Goal: Task Accomplishment & Management: Complete application form

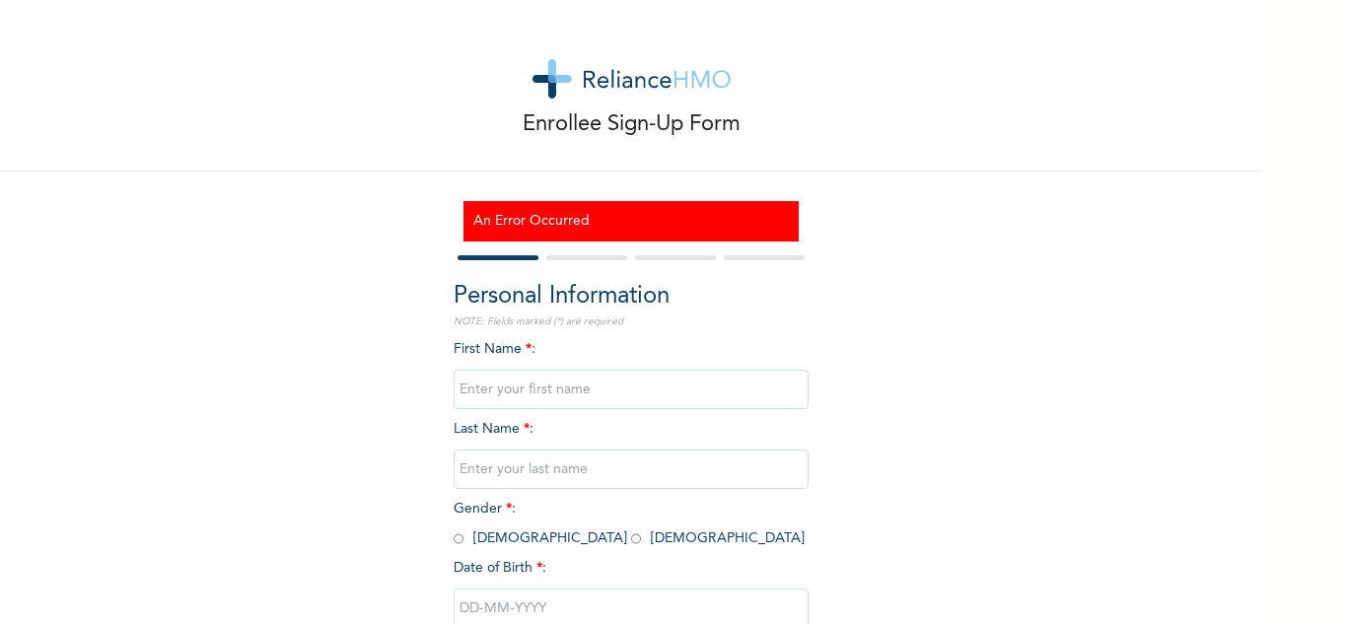
click at [587, 401] on input "text" at bounding box center [631, 389] width 355 height 39
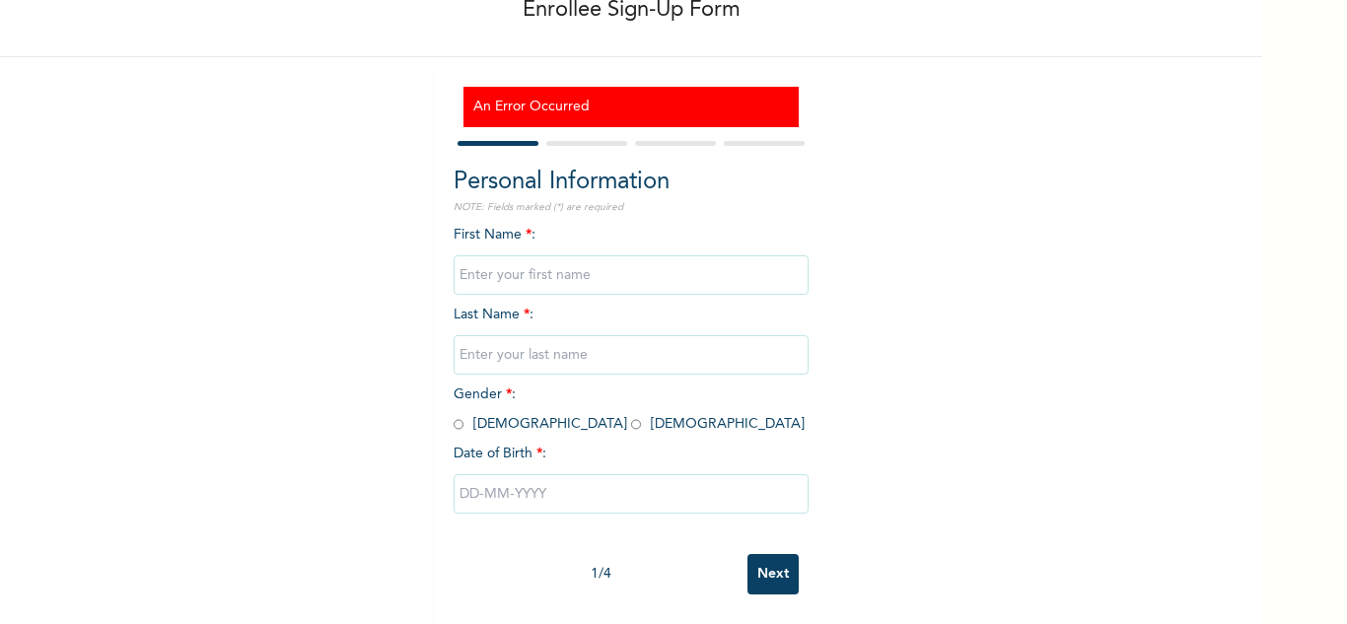
scroll to position [129, 0]
click at [760, 255] on input "text" at bounding box center [631, 274] width 355 height 39
type input "[PERSON_NAME]"
type input "ELEGBE"
click at [454, 415] on input "radio" at bounding box center [459, 424] width 10 height 19
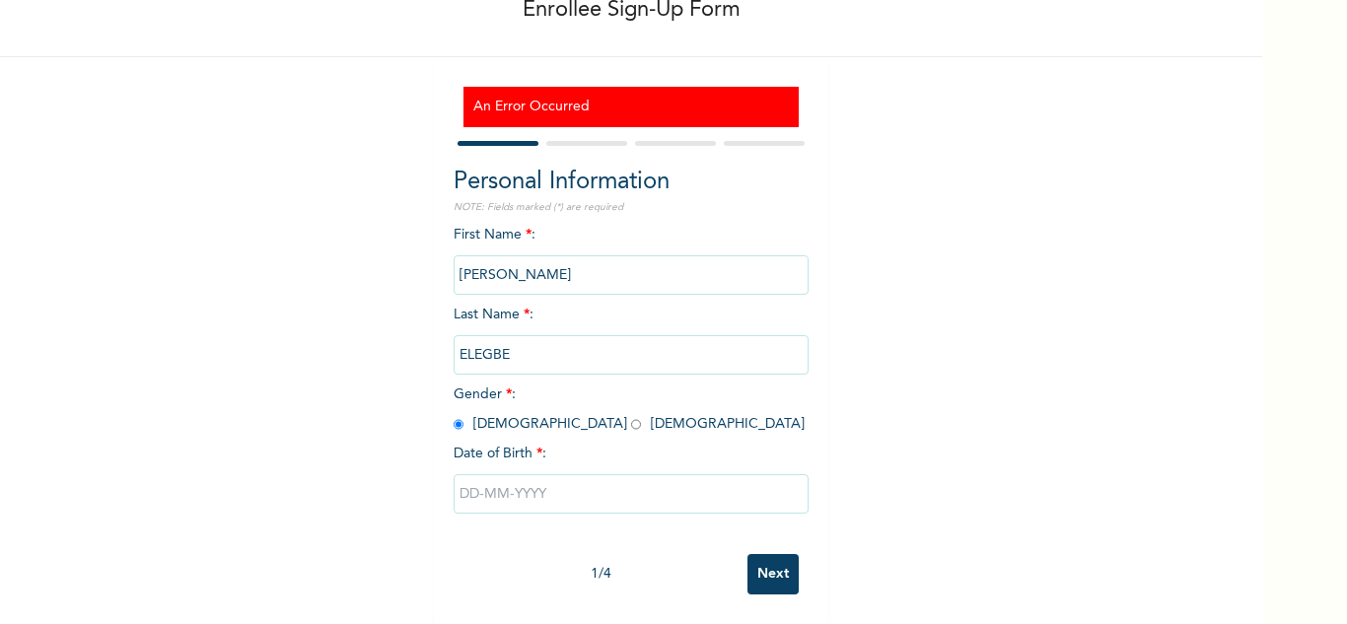
radio input "true"
click at [631, 415] on input "radio" at bounding box center [636, 424] width 10 height 19
radio input "true"
click at [495, 481] on input "text" at bounding box center [631, 493] width 355 height 39
select select "8"
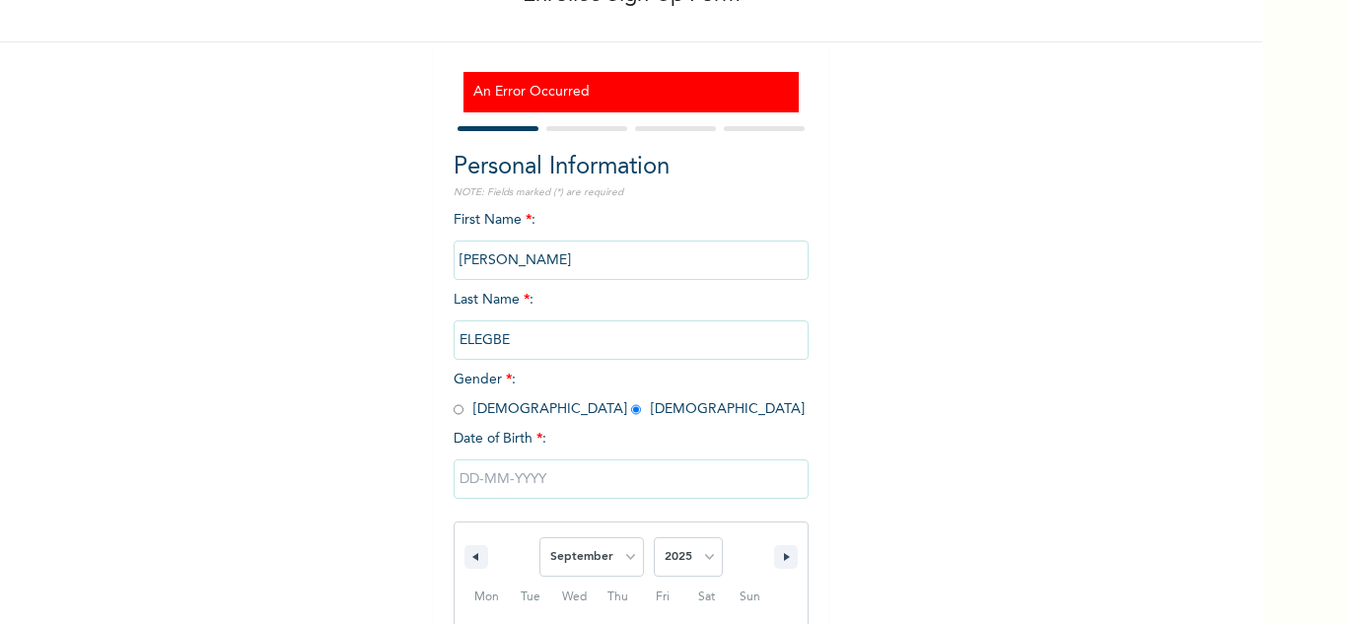
scroll to position [332, 0]
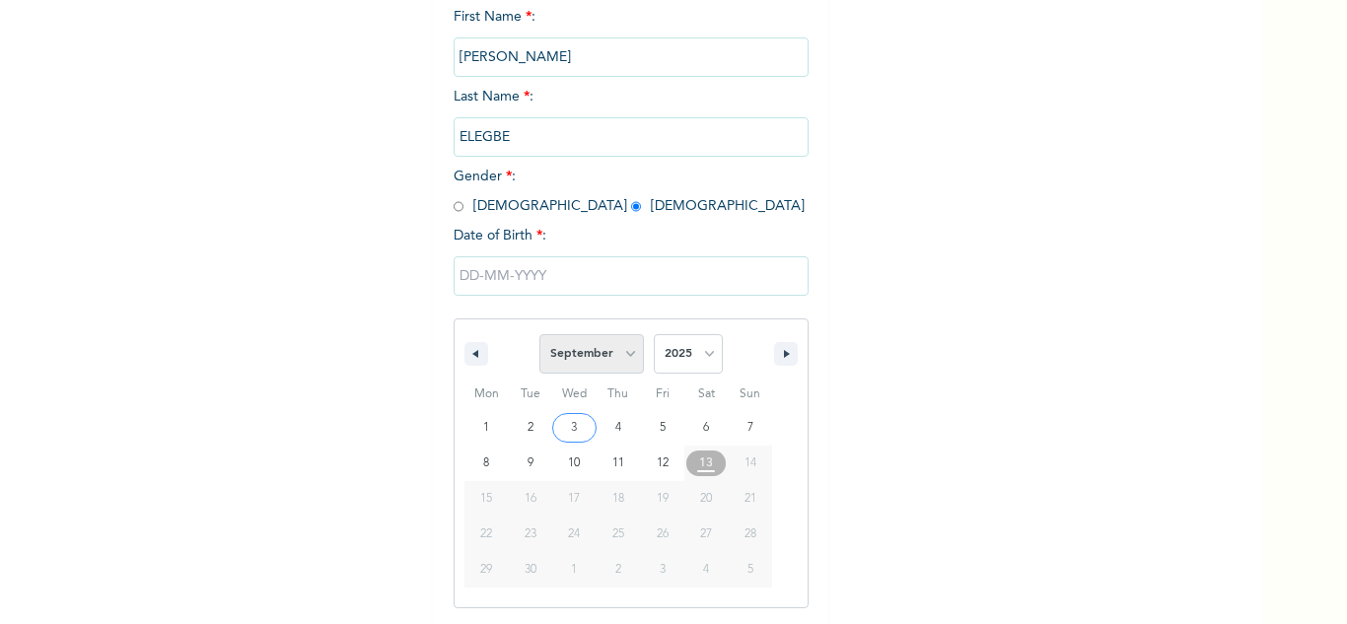
click at [608, 349] on select "January February March April May June July August September October November De…" at bounding box center [591, 353] width 105 height 39
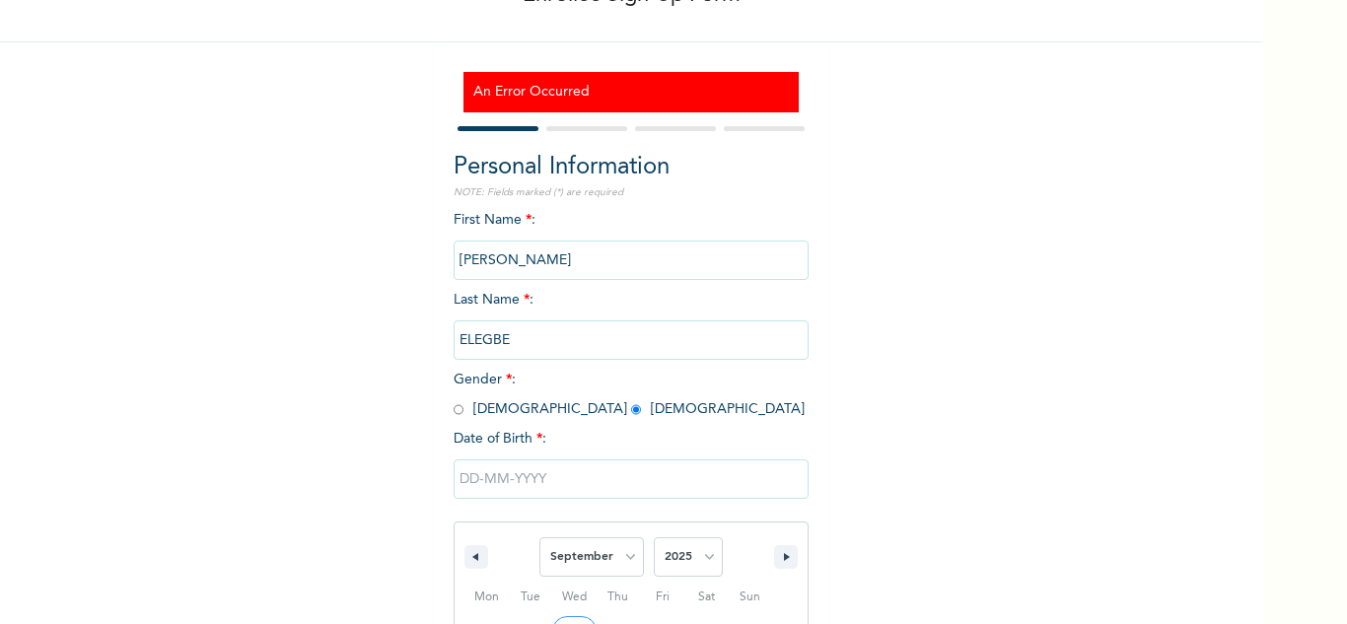
click at [864, 141] on div "Enrollee Sign-Up Form An Error Occurred Personal Information NOTE: Fields marke…" at bounding box center [631, 391] width 1262 height 1041
